Goal: Information Seeking & Learning: Find specific fact

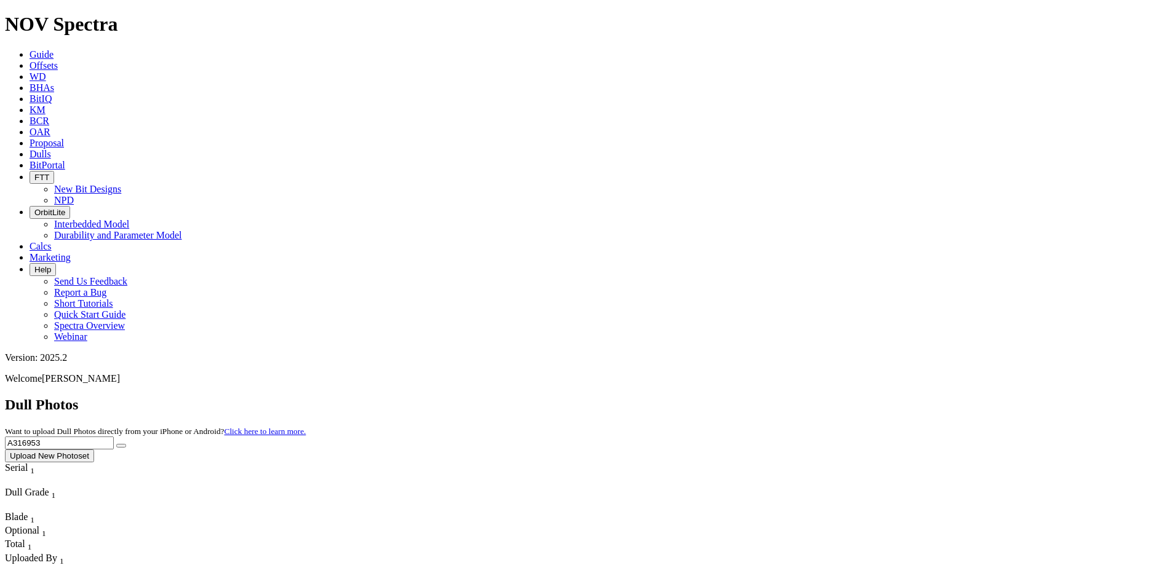
click at [114, 437] on input "A316953" at bounding box center [59, 443] width 109 height 13
paste input "0936"
type input "A309363"
drag, startPoint x: 1033, startPoint y: 58, endPoint x: 990, endPoint y: 69, distance: 43.9
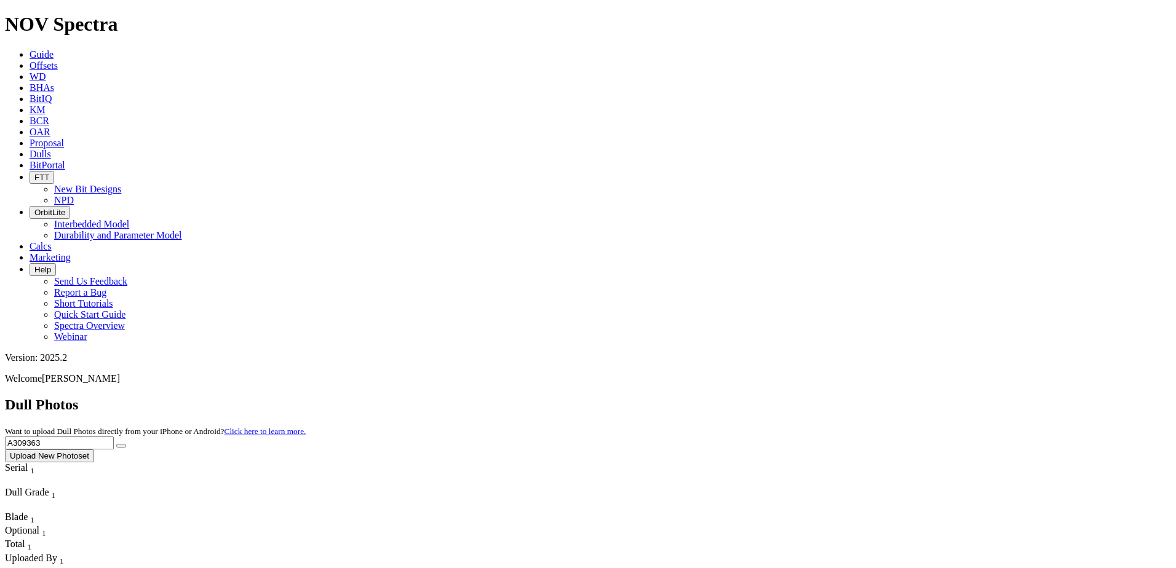
click at [121, 446] on icon "submit" at bounding box center [121, 446] width 0 height 0
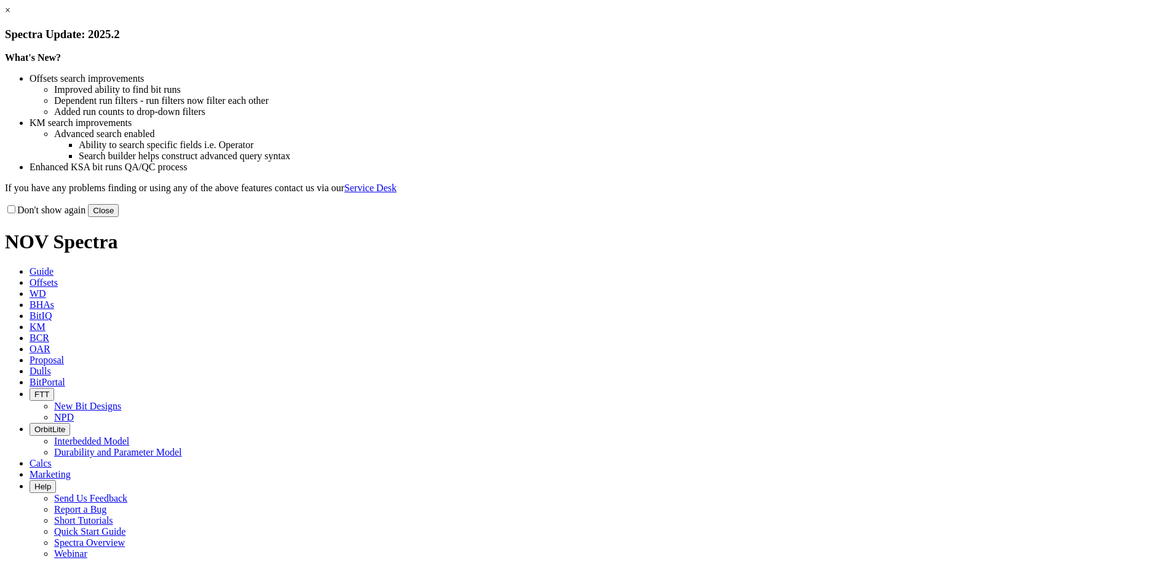
click at [119, 217] on button "Close" at bounding box center [103, 210] width 31 height 13
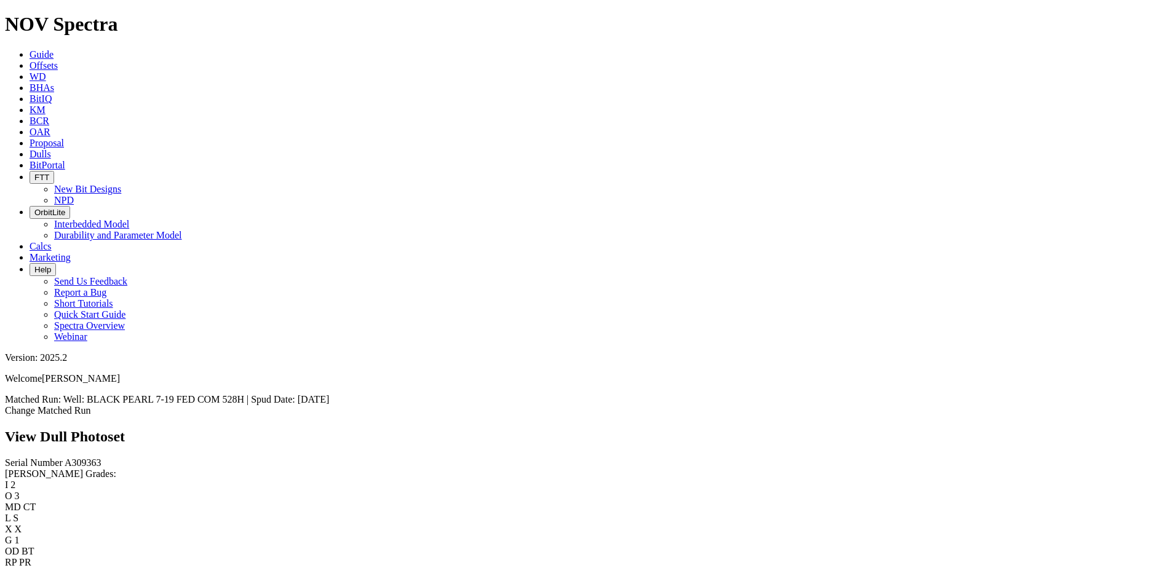
scroll to position [1845, 0]
click at [30, 60] on icon at bounding box center [30, 65] width 0 height 10
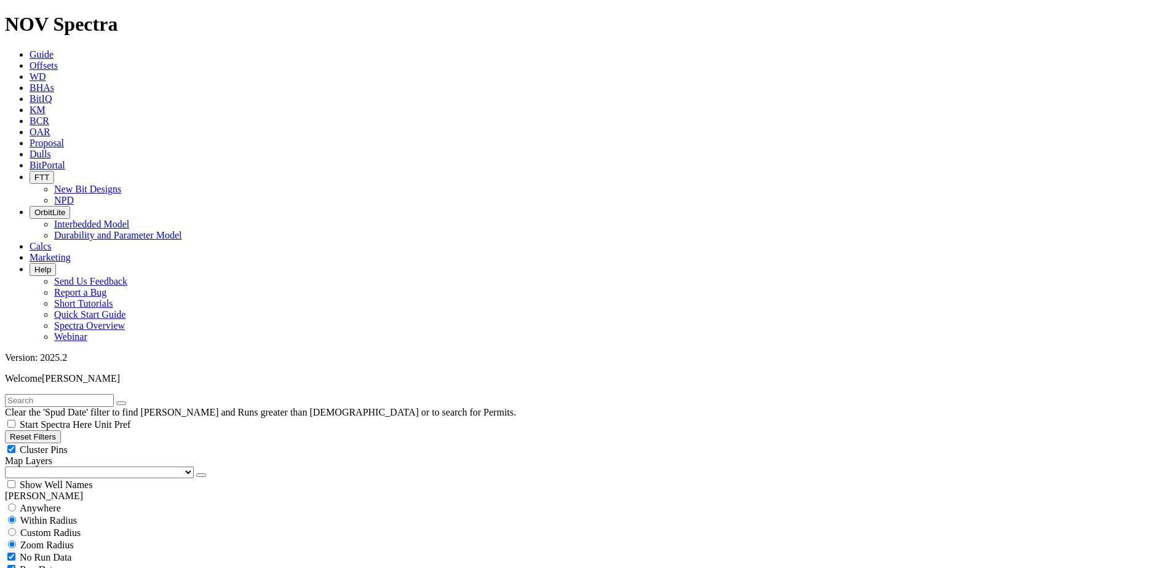
click at [31, 394] on input "text" at bounding box center [59, 400] width 109 height 13
type input "19032481"
click at [133, 403] on icon "submit" at bounding box center [133, 403] width 0 height 0
click at [79, 467] on select "US Counties [GEOGRAPHIC_DATA], [GEOGRAPHIC_DATA] [GEOGRAPHIC_DATA], [GEOGRAPHIC…" at bounding box center [99, 473] width 189 height 12
click at [9, 467] on select "US Counties [GEOGRAPHIC_DATA], [GEOGRAPHIC_DATA] [GEOGRAPHIC_DATA], [GEOGRAPHIC…" at bounding box center [99, 473] width 189 height 12
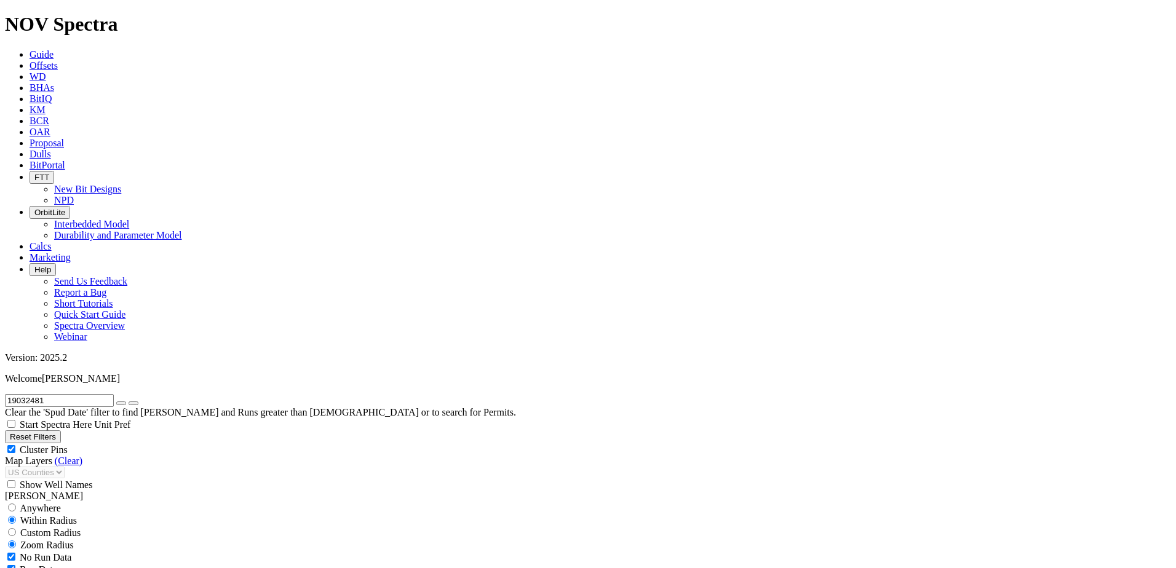
scroll to position [554, 0]
select select "8.75"
checkbox input "false"
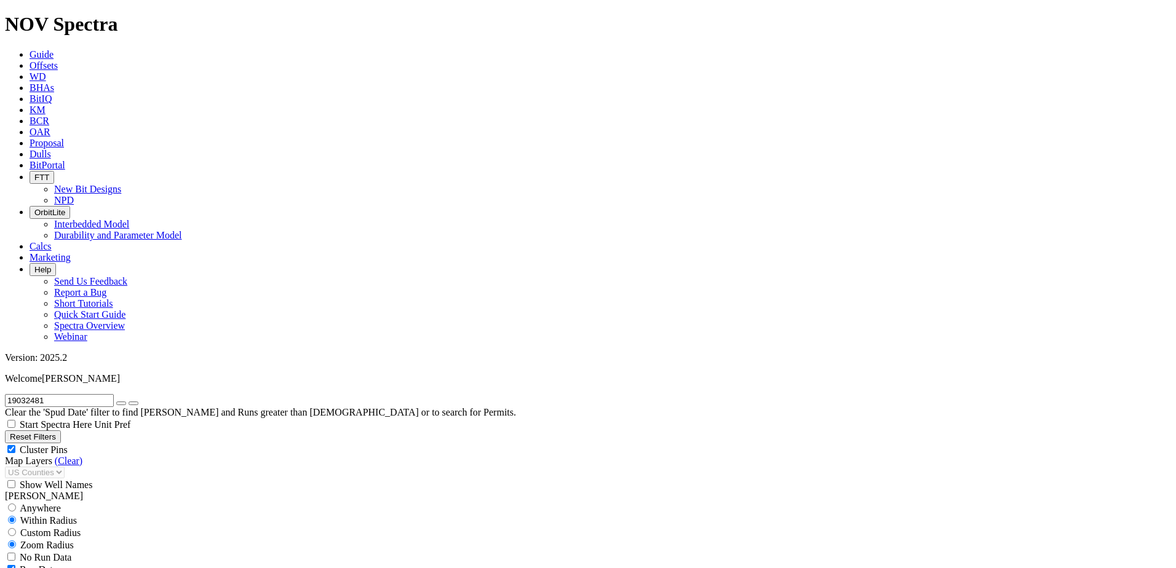
select select "? number:8.75 ?"
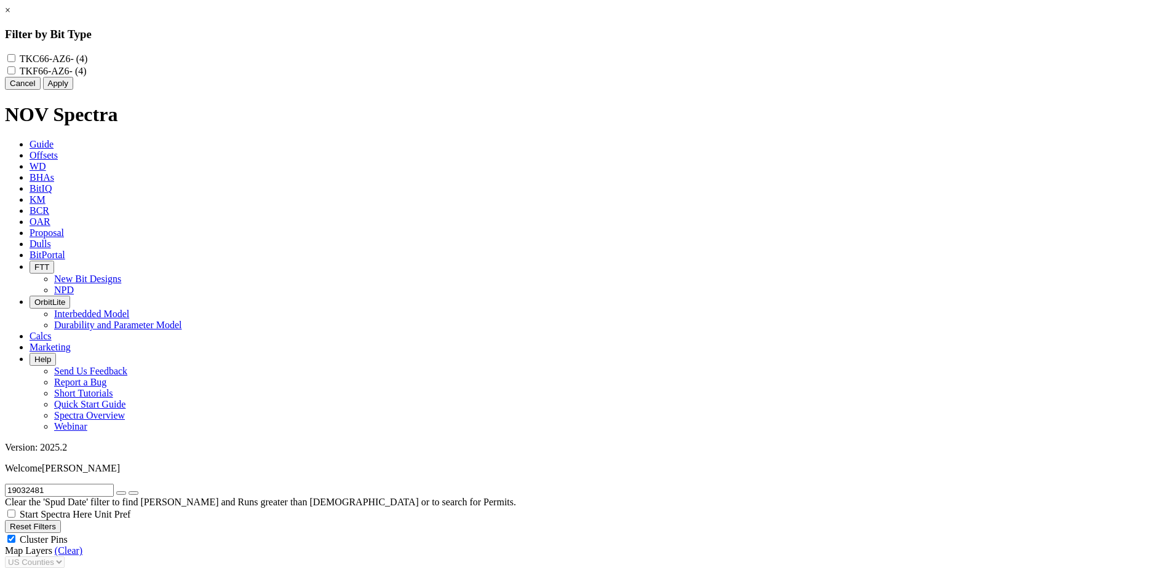
click at [10, 15] on link "×" at bounding box center [8, 10] width 6 height 10
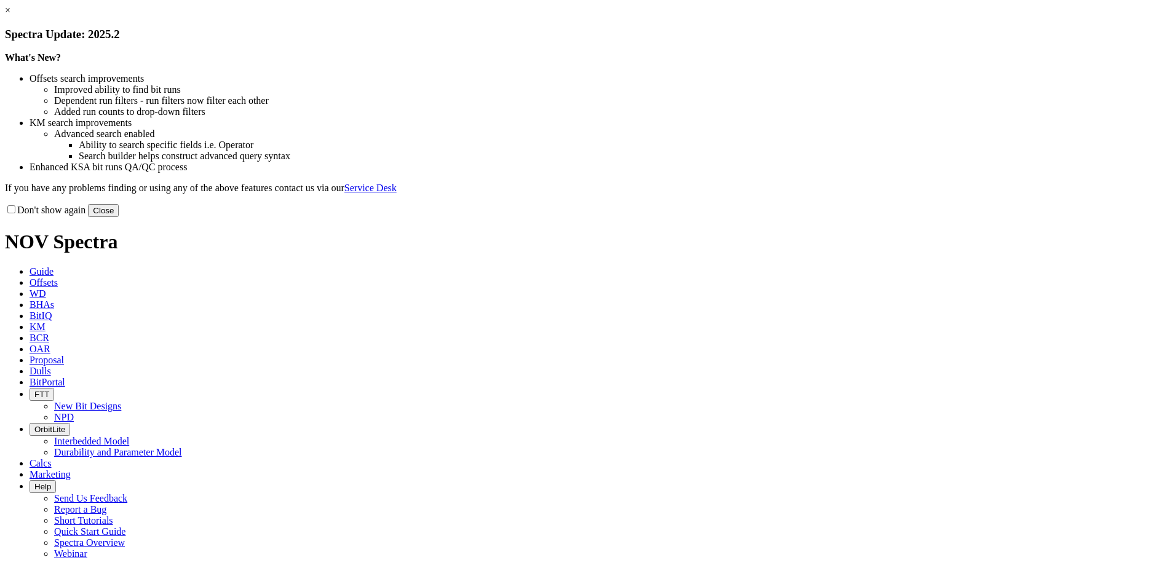
click at [119, 217] on button "Close" at bounding box center [103, 210] width 31 height 13
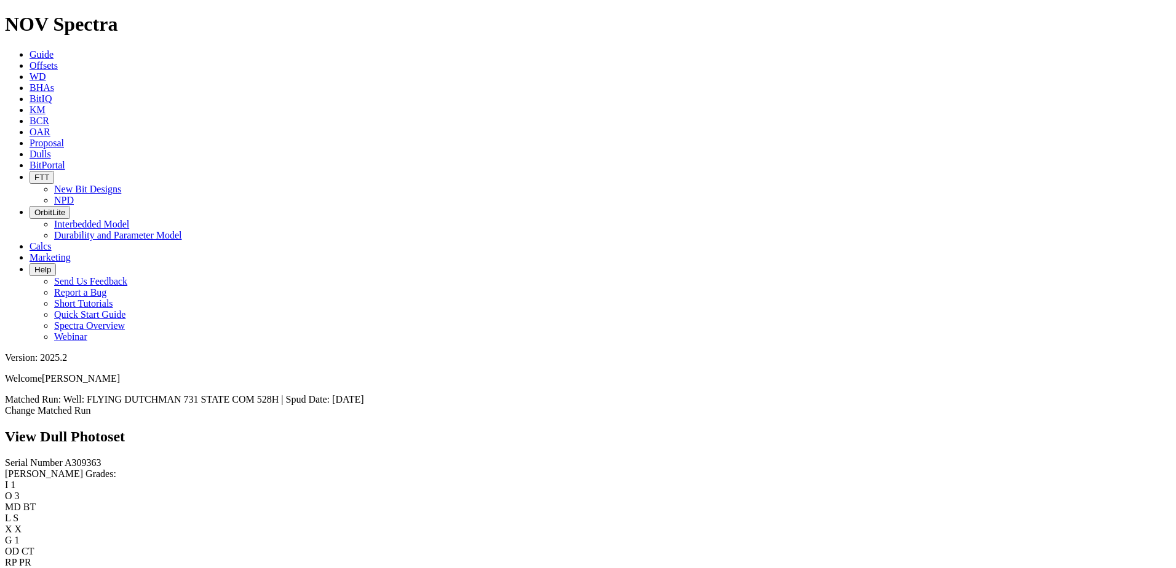
scroll to position [861, 0]
